Goal: Transaction & Acquisition: Purchase product/service

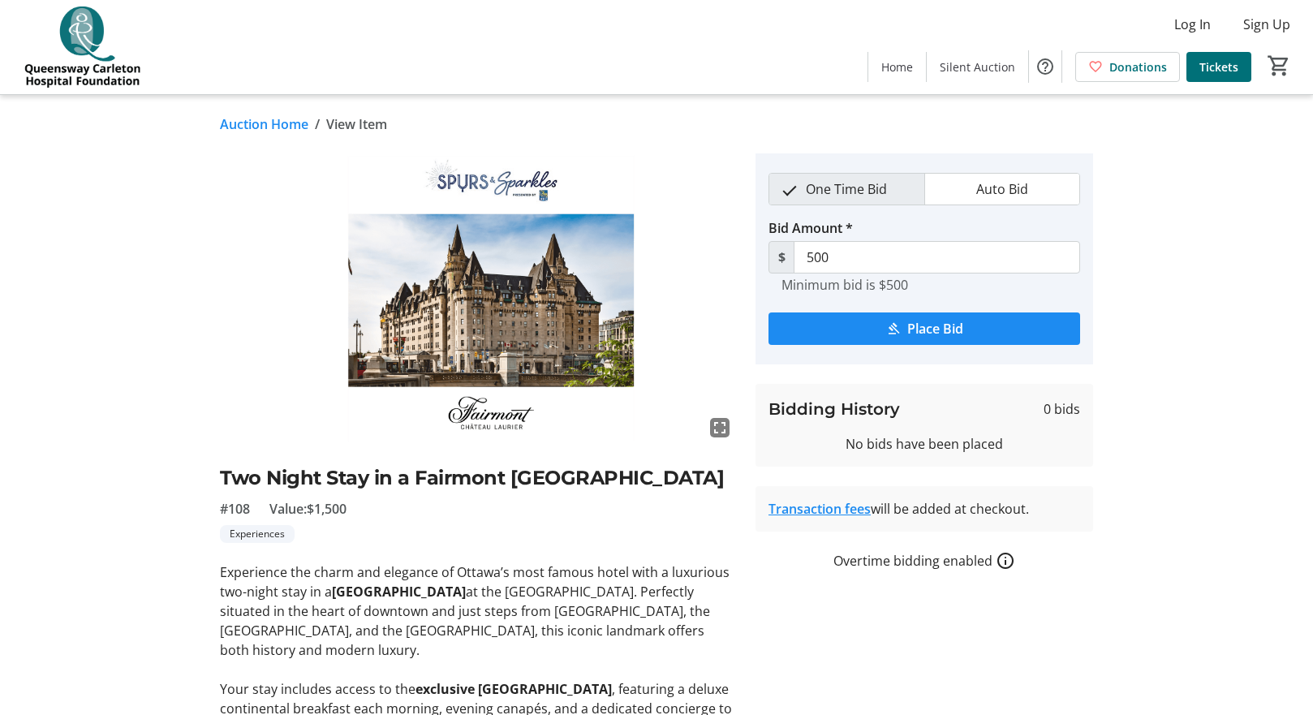
drag, startPoint x: 312, startPoint y: 518, endPoint x: 199, endPoint y: 470, distance: 122.5
click at [199, 470] on div "fullscreen Two Night Stay in a [GEOGRAPHIC_DATA] #108 Value: $1,500 Experiences…" at bounding box center [656, 552] width 1071 height 798
copy h2 "Two Night Stay in a Fairmont [GEOGRAPHIC_DATA]"
drag, startPoint x: 267, startPoint y: 549, endPoint x: 258, endPoint y: 543, distance: 11.0
click at [263, 543] on div "Two Night Stay in a Fairmont [GEOGRAPHIC_DATA] #108 Value: $1,500 Experiences" at bounding box center [478, 503] width 516 height 80
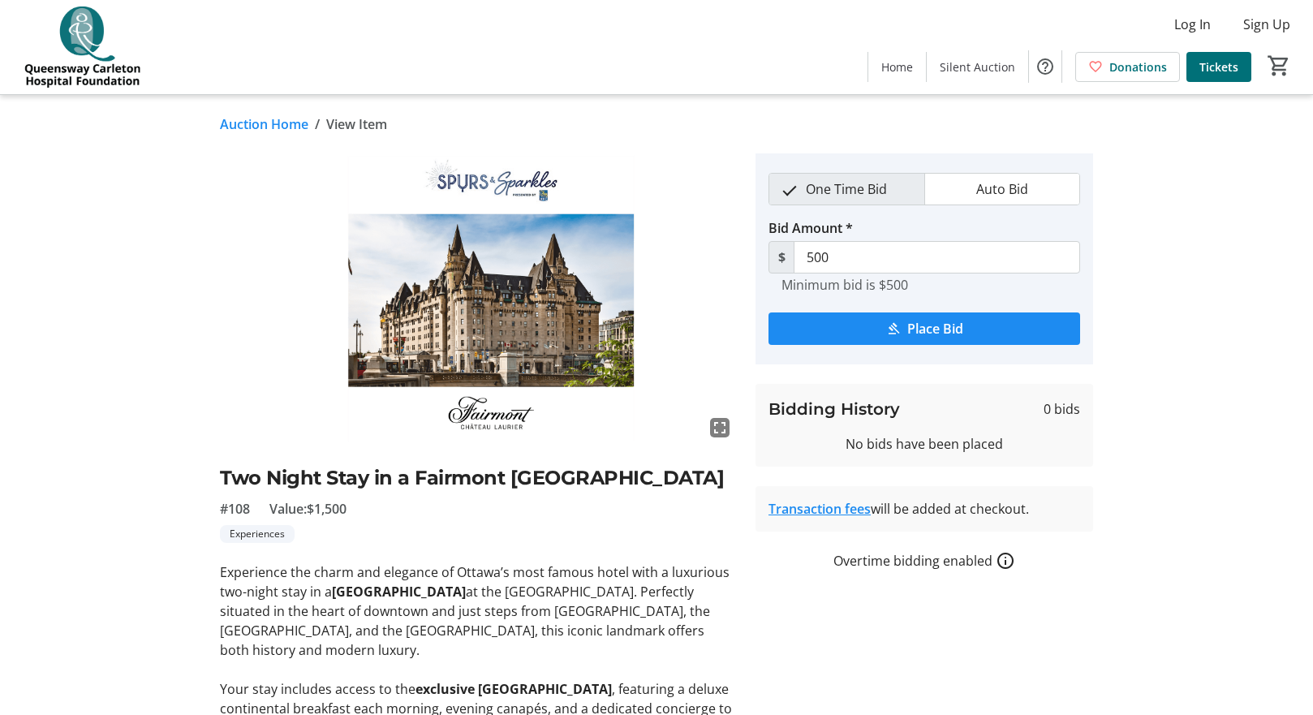
click at [258, 518] on div "#108 Value: $1,500" at bounding box center [478, 508] width 516 height 19
drag, startPoint x: 252, startPoint y: 535, endPoint x: 226, endPoint y: 536, distance: 26.8
click at [226, 518] on div "#108 Value: $1,500" at bounding box center [478, 508] width 516 height 19
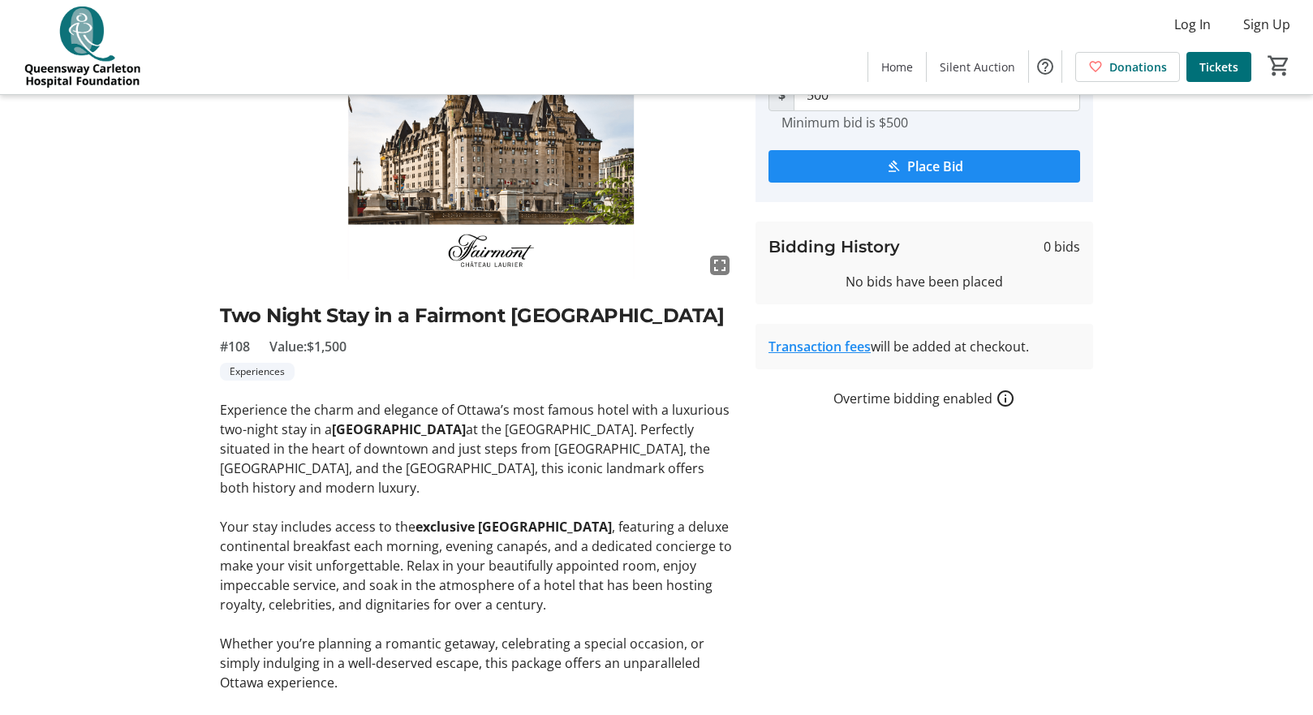
click at [537, 472] on p "Experience the charm and elegance of Ottawa’s most famous hotel with a luxuriou…" at bounding box center [478, 448] width 516 height 97
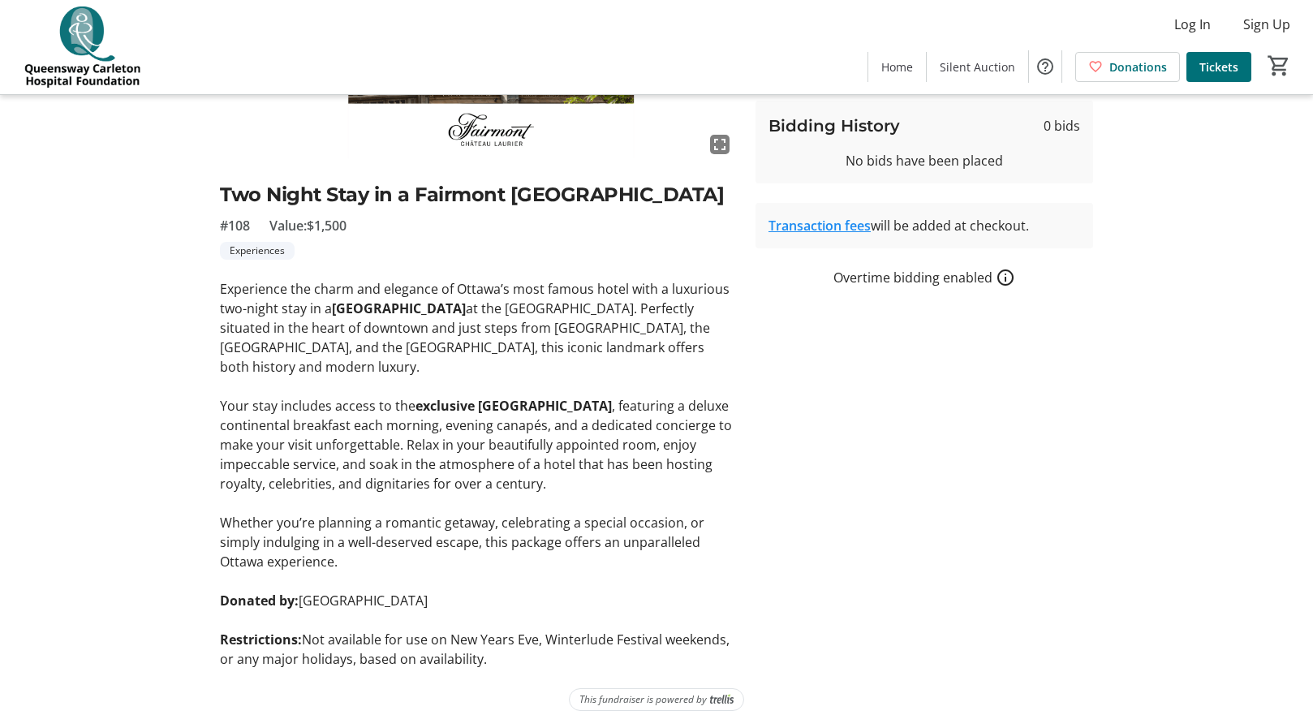
scroll to position [247, 0]
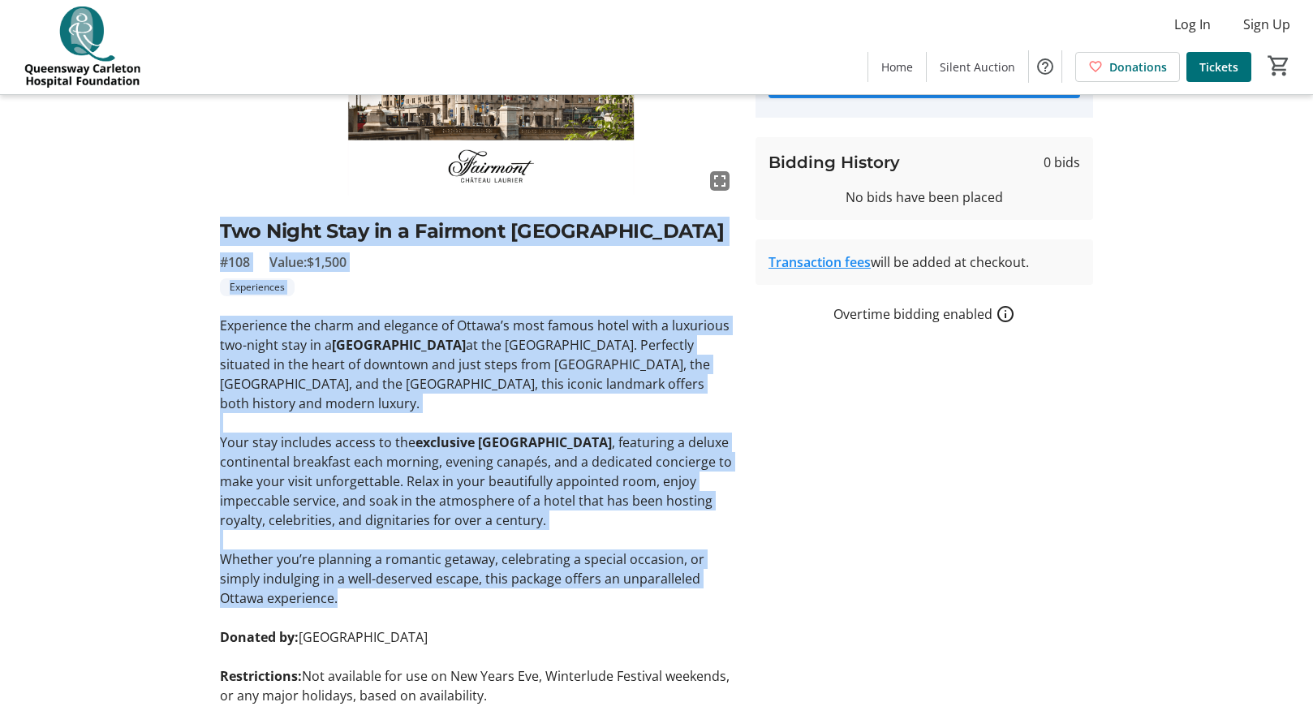
drag, startPoint x: 398, startPoint y: 617, endPoint x: 201, endPoint y: 245, distance: 420.9
click at [201, 245] on div "fullscreen Two Night Stay in a [GEOGRAPHIC_DATA] #108 Value: $1,500 Experiences…" at bounding box center [656, 306] width 1071 height 798
copy div "Two Night Stay in a Fairmont [GEOGRAPHIC_DATA] #108 Value: $1,500 Experiences E…"
click at [582, 327] on div "fullscreen Two Night Stay in a [GEOGRAPHIC_DATA] #108 Value: $1,500 Experiences…" at bounding box center [478, 306] width 516 height 798
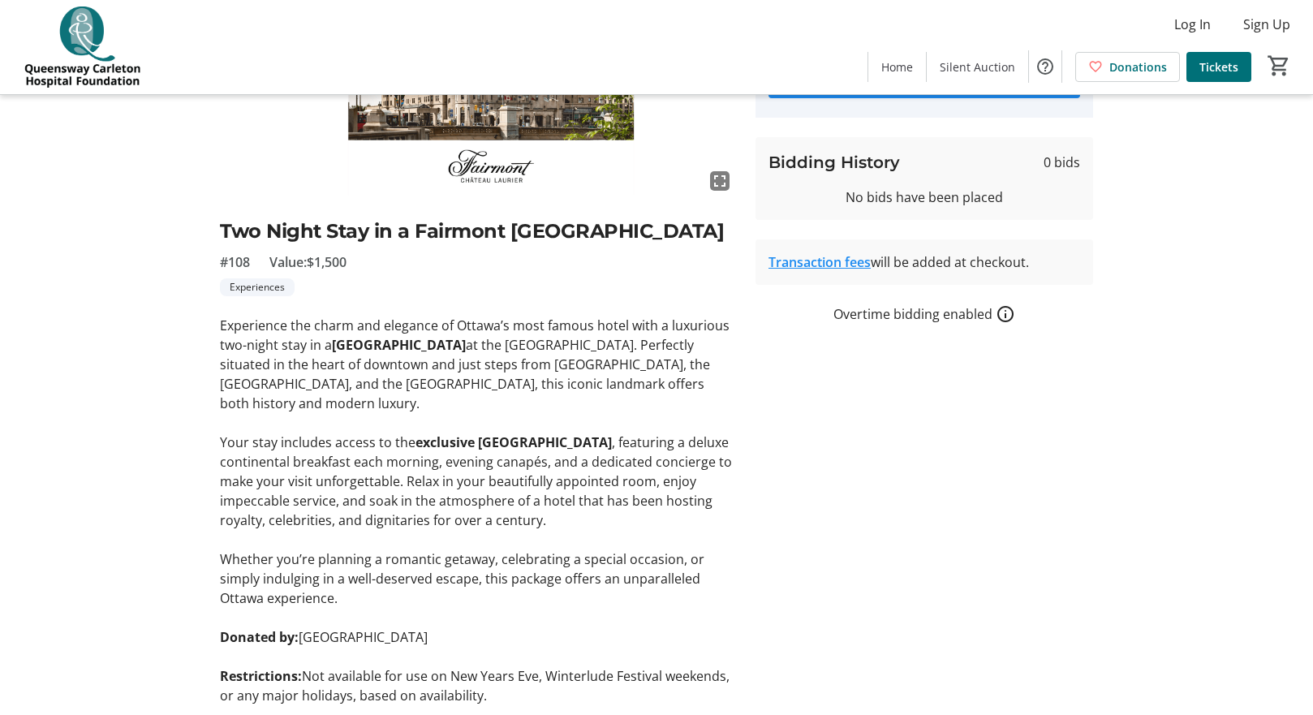
scroll to position [328, 0]
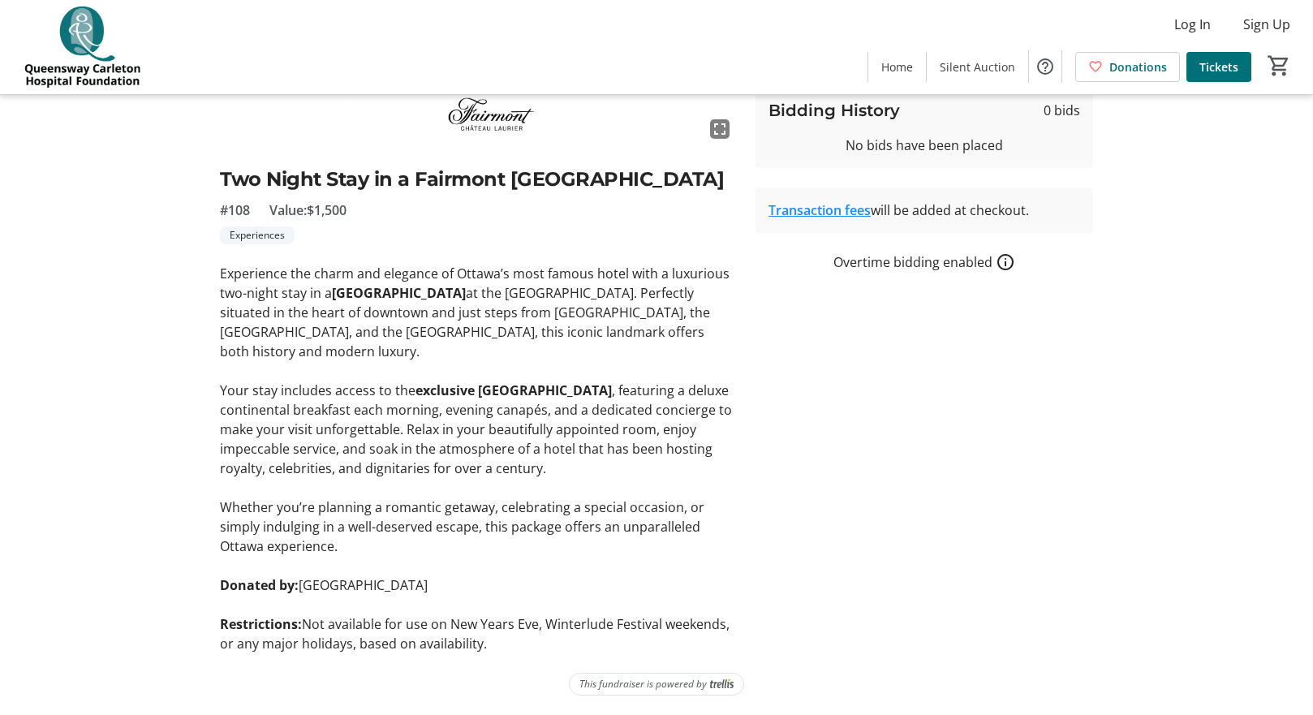
click at [485, 165] on h2 "Two Night Stay in a Fairmont [GEOGRAPHIC_DATA]" at bounding box center [478, 179] width 516 height 29
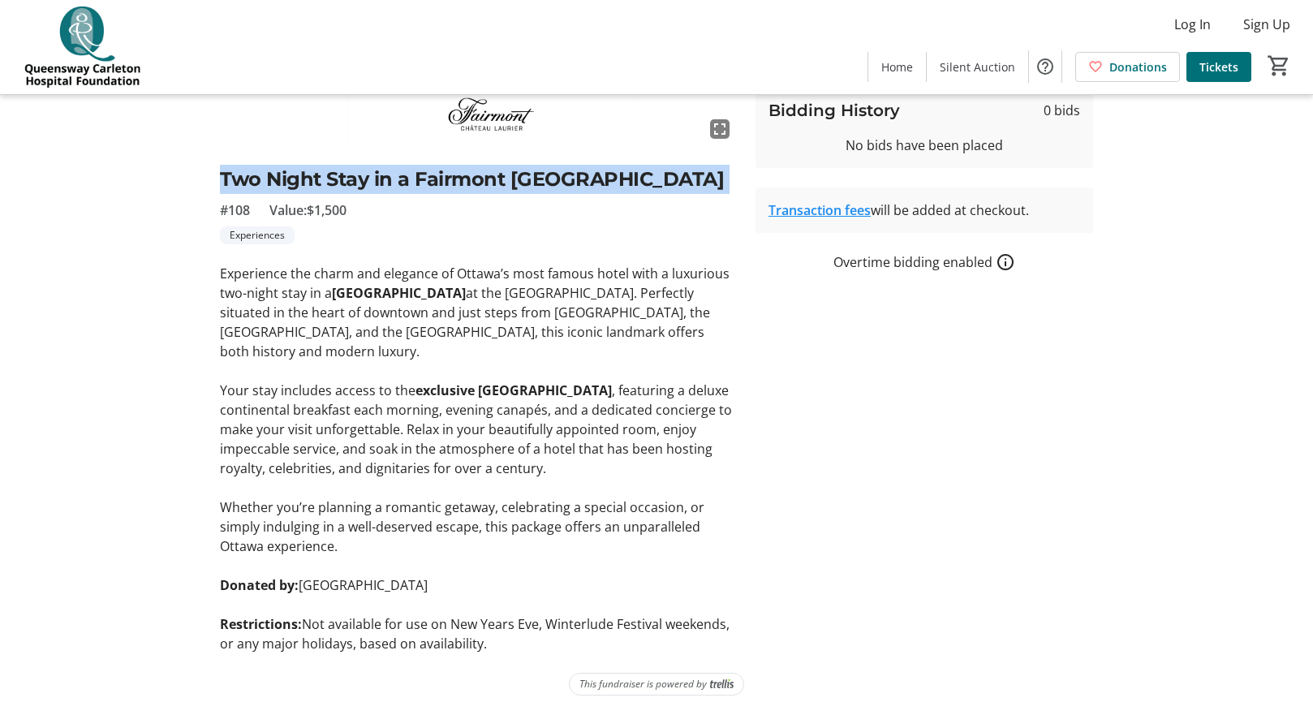
click at [485, 165] on h2 "Two Night Stay in a Fairmont [GEOGRAPHIC_DATA]" at bounding box center [478, 179] width 516 height 29
copy h2 "Two Night Stay in a Fairmont [GEOGRAPHIC_DATA]"
